Goal: Use online tool/utility: Use online tool/utility

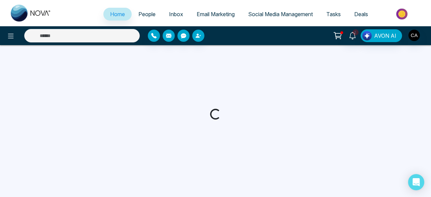
select select "*"
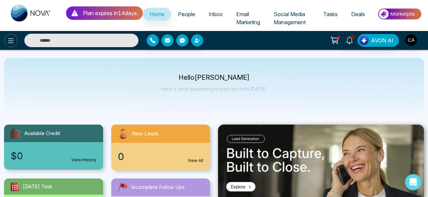
click at [13, 43] on icon at bounding box center [11, 41] width 8 height 8
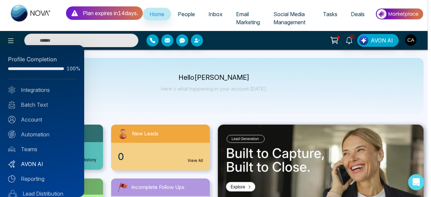
click at [25, 164] on link "AVON AI" at bounding box center [42, 164] width 68 height 8
